Goal: Find specific page/section: Find specific page/section

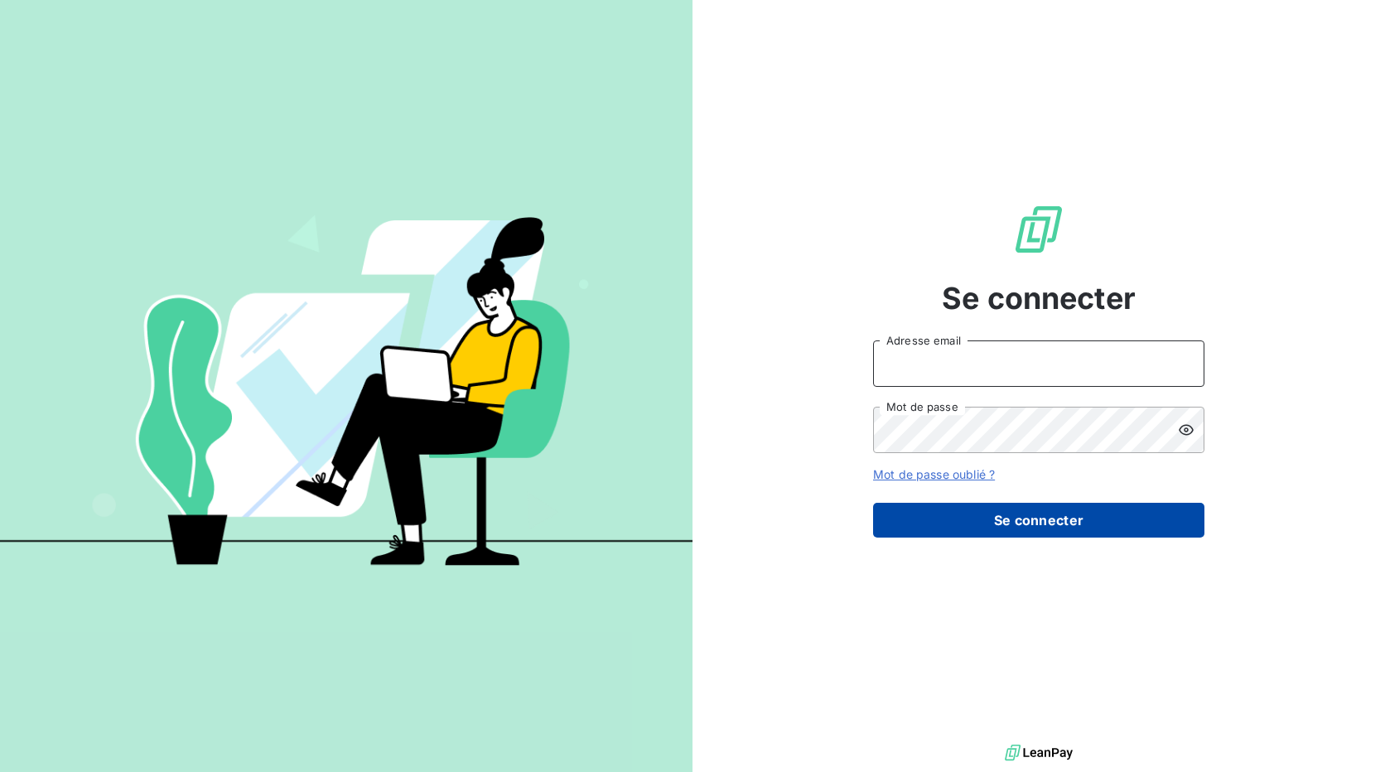
type input "[EMAIL_ADDRESS][DOMAIN_NAME]"
click at [899, 515] on button "Se connecter" at bounding box center [1038, 520] width 331 height 35
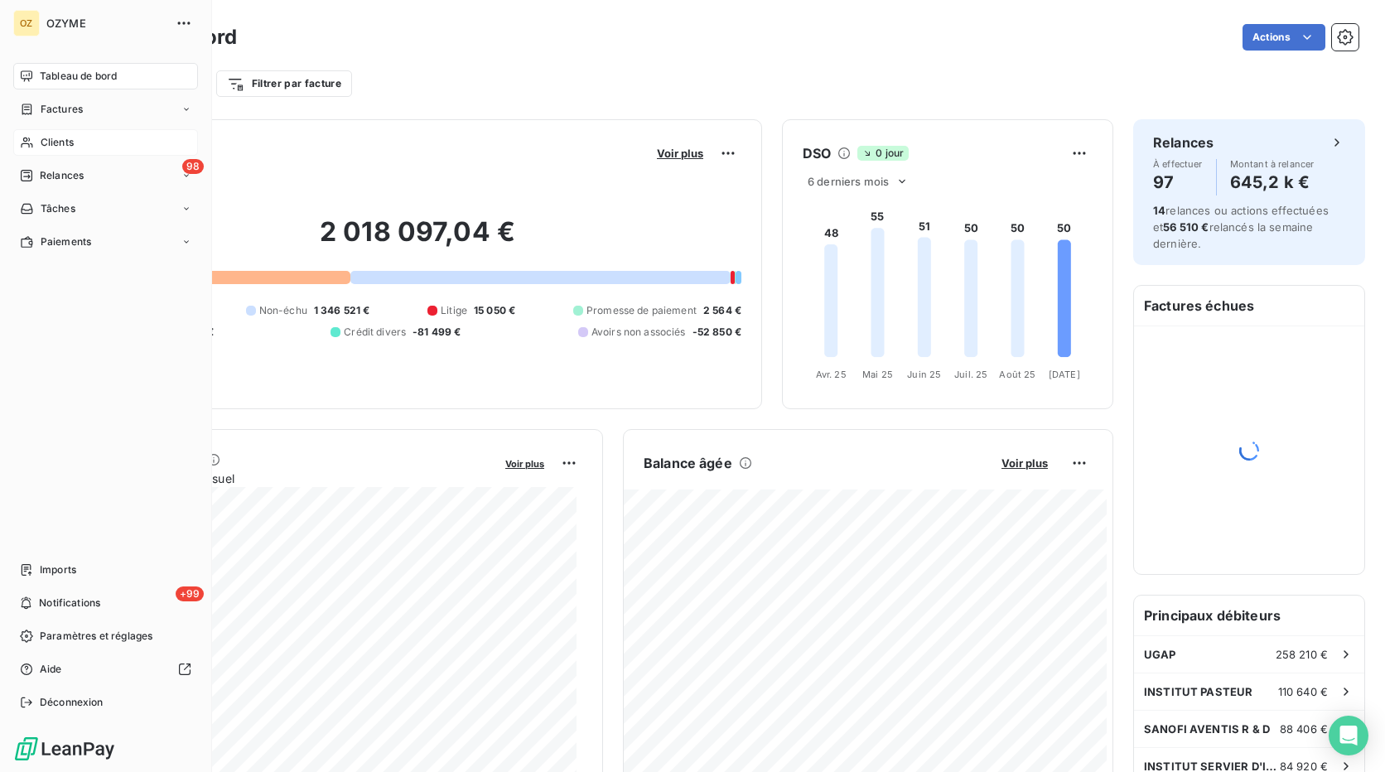
click at [75, 140] on div "Clients" at bounding box center [105, 142] width 185 height 27
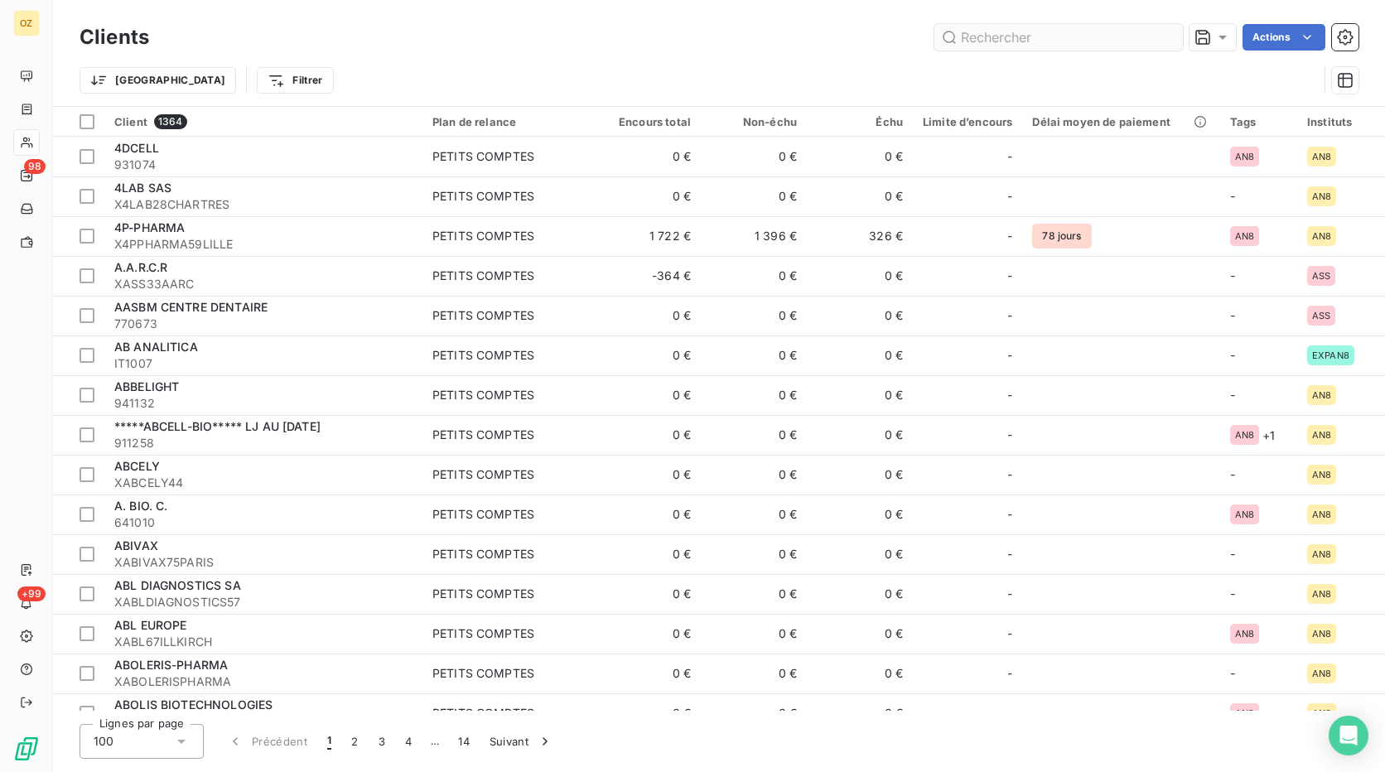
click at [1001, 36] on input "text" at bounding box center [1058, 37] width 248 height 27
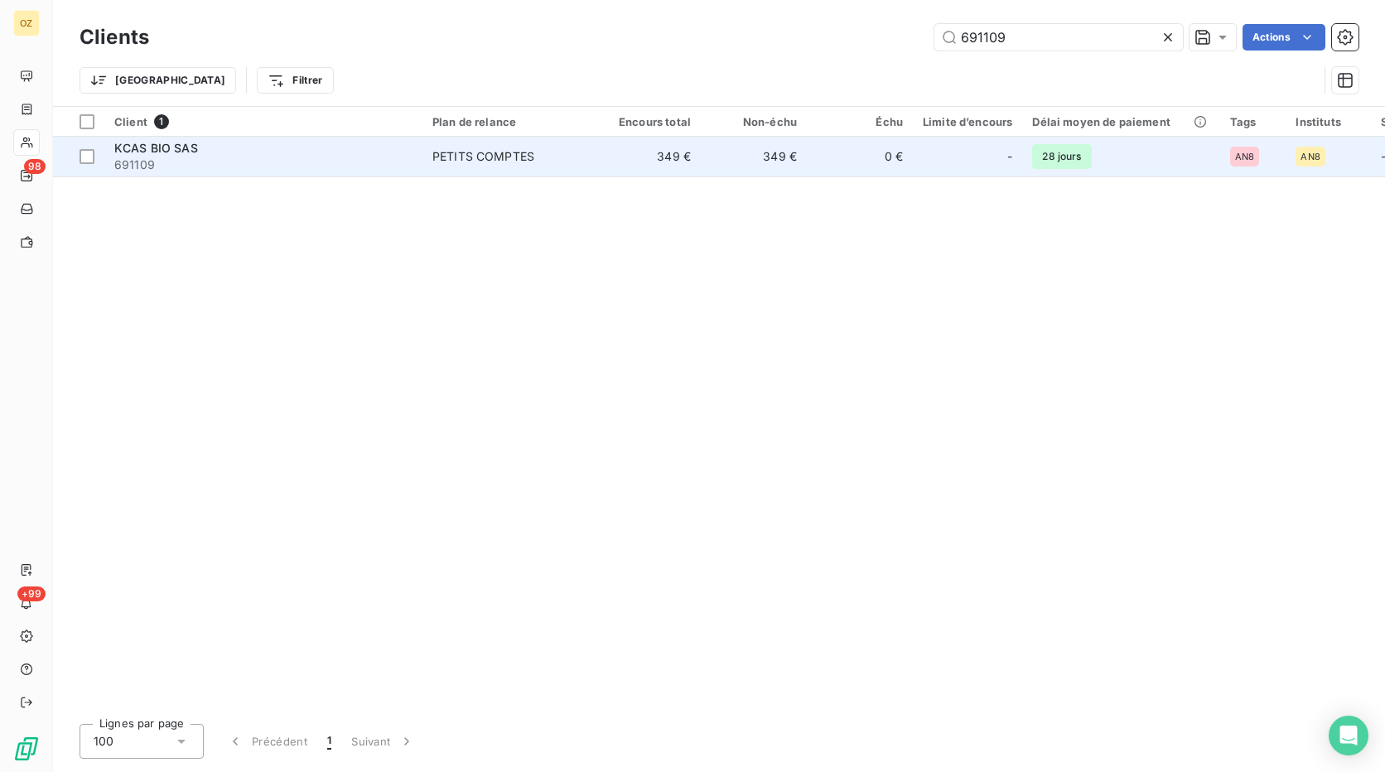
type input "691109"
click at [360, 158] on span "691109" at bounding box center [263, 165] width 298 height 17
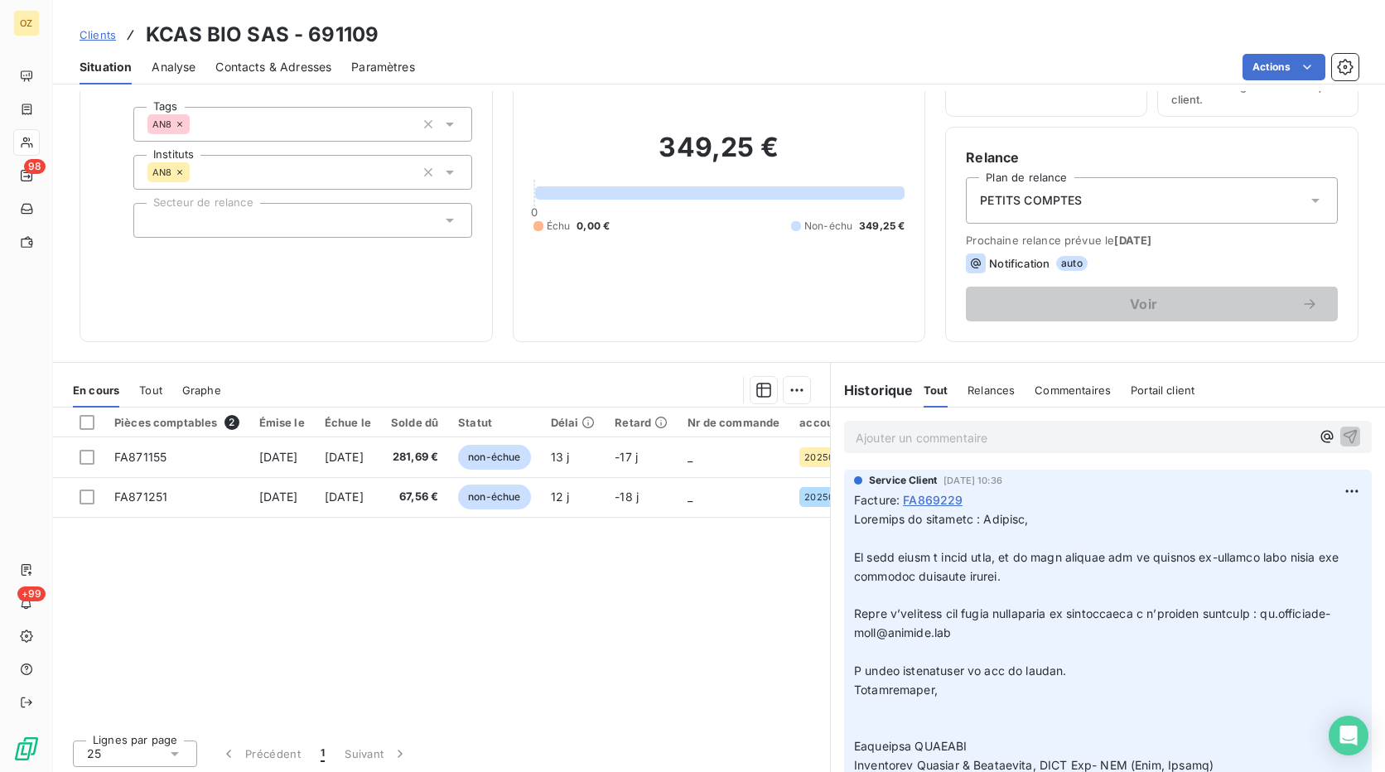
scroll to position [103, 0]
